Goal: Register for event/course

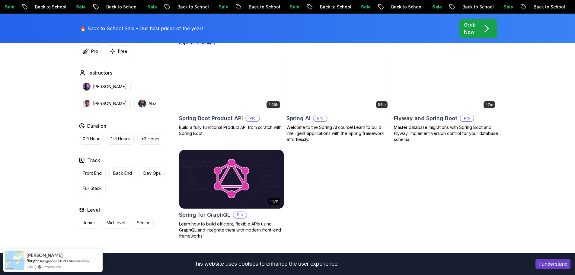
scroll to position [453, 0]
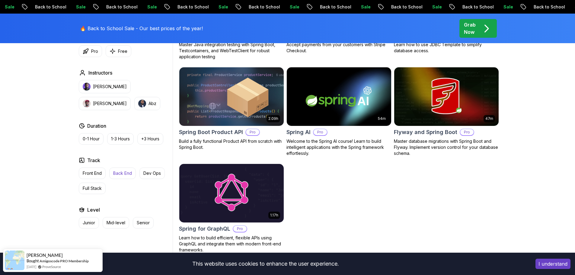
click at [119, 174] on p "Back End" at bounding box center [122, 173] width 19 height 6
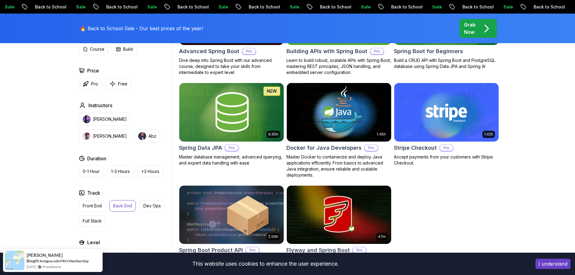
scroll to position [241, 0]
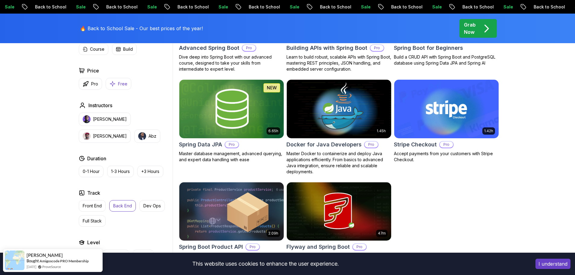
click at [121, 88] on button "Free" at bounding box center [119, 84] width 26 height 12
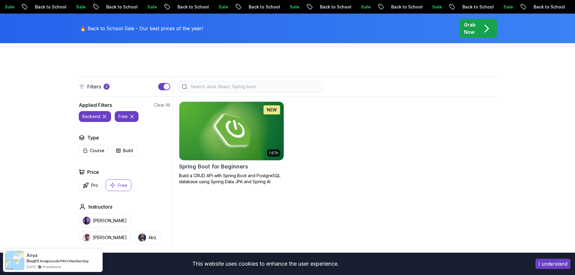
scroll to position [121, 0]
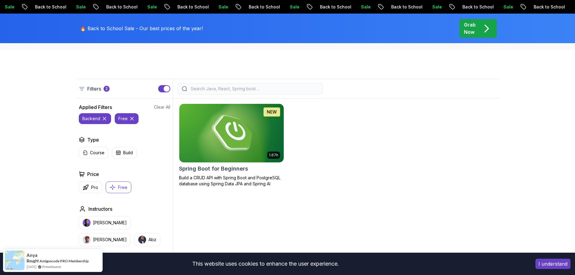
click at [233, 122] on img at bounding box center [232, 132] width 110 height 61
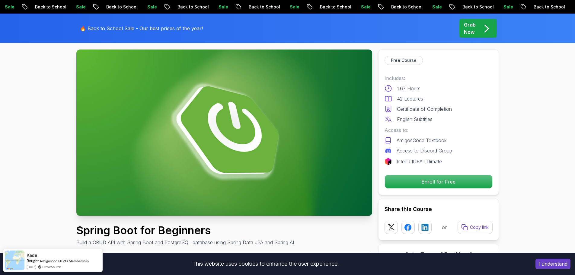
scroll to position [30, 0]
click at [167, 194] on img at bounding box center [224, 132] width 296 height 166
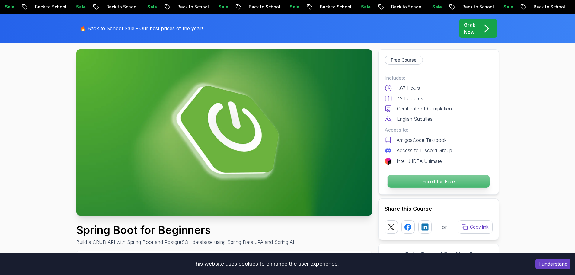
click at [422, 184] on p "Enroll for Free" at bounding box center [438, 181] width 102 height 13
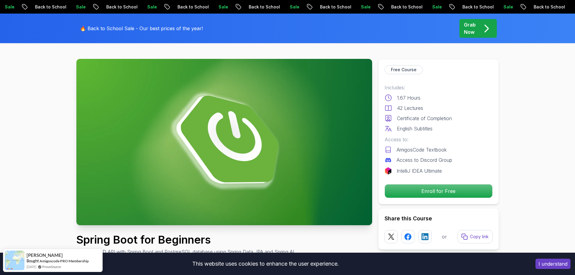
scroll to position [0, 0]
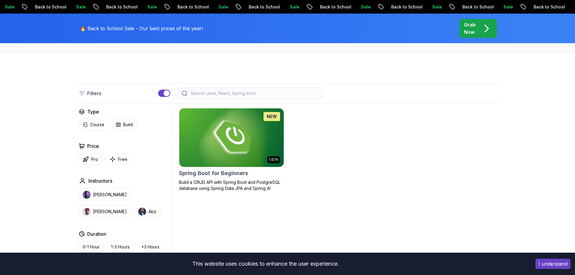
scroll to position [121, 0]
